Goal: Answer question/provide support

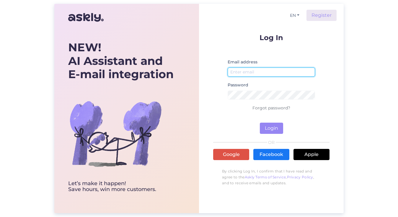
type input "[EMAIL_ADDRESS][DOMAIN_NAME]"
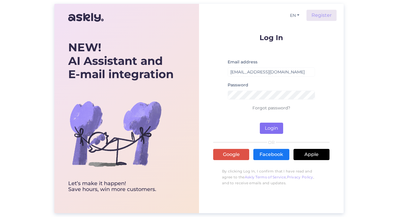
click at [272, 130] on button "Login" at bounding box center [271, 128] width 23 height 11
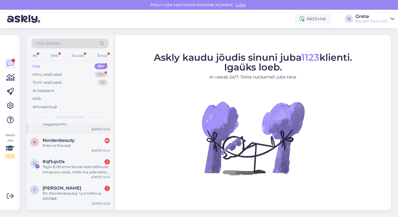
scroll to position [26, 0]
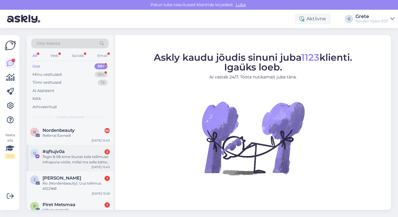
click at [75, 154] on div "Tegin 8.08 enne lõunat teile tellimuse infrapuna vööle, millal ma selle kätte v…" at bounding box center [76, 159] width 67 height 11
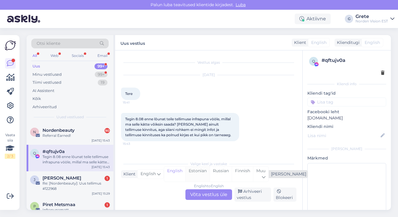
click at [204, 173] on div "Estonian" at bounding box center [197, 174] width 24 height 15
click at [203, 199] on div "English to Estonian Võta vestlus üle" at bounding box center [208, 195] width 47 height 11
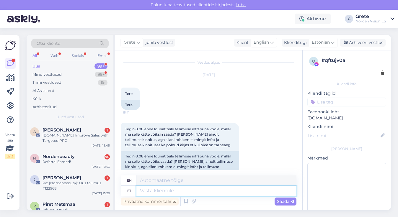
click at [179, 190] on textarea at bounding box center [216, 191] width 160 height 10
type textarea "Tere!"
type textarea "Hello!"
type textarea "Tere! Vaatan k"
type textarea "Hello! I'm watching."
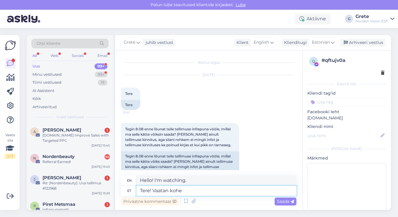
type textarea "Tere! Vaatan kohe ü"
type textarea "Hello! I'll check it out now."
type textarea "Tere! Vaatan kohe üle, ka"
type textarea "Hi! I'll check it right away,"
type textarea "Tere! Vaatan kohe üle, kas os"
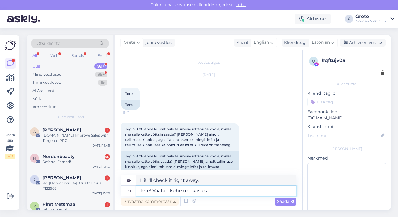
type textarea "Hello! I'll check right away."
type textarea "Tere! Vaatan kohe üle, kas oskate o"
type textarea "Hello! I'll check right away if you can."
type textarea "Tere! Vaatan kohe üle, kas oskate oma t"
type textarea "Hello! I'll check right away if you can find your"
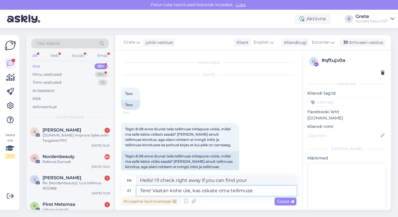
type textarea "Tere! Vaatan kohe üle, kas oskate oma tellimuse n"
type textarea "Hello! I'll check right away to see if you can place your order."
type textarea "Tere! Vaatan kohe üle, kas oskate oma tellimuse numbrit öe"
type textarea "Hello! I'll check right away if you have your order number."
type textarea "Tere! Vaatan kohe üle, kas oskate oma tellimuse numbrit öelda?"
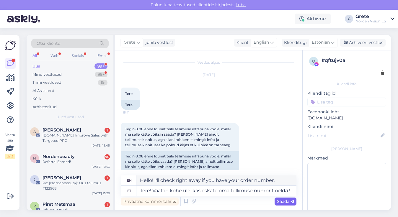
click at [285, 203] on span "Saada" at bounding box center [285, 201] width 17 height 5
type textarea "Hello! I'll check right away, can you tell me your order number?"
click at [285, 203] on span "Saada" at bounding box center [285, 201] width 17 height 5
